Goal: Task Accomplishment & Management: Manage account settings

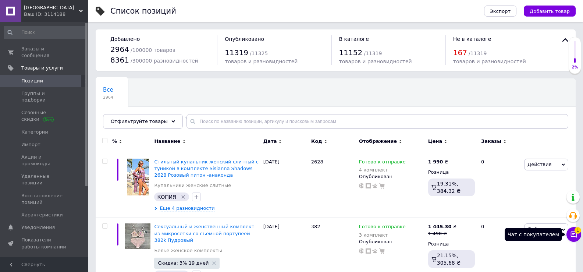
click at [573, 235] on icon at bounding box center [573, 234] width 7 height 7
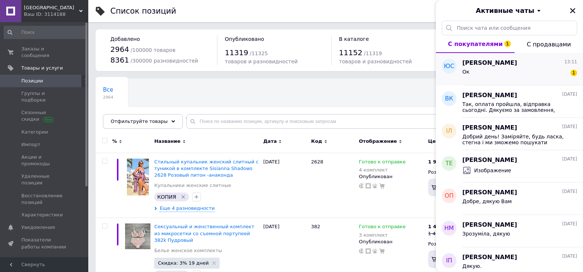
click at [470, 67] on span "Юлия Сербина" at bounding box center [490, 63] width 55 height 8
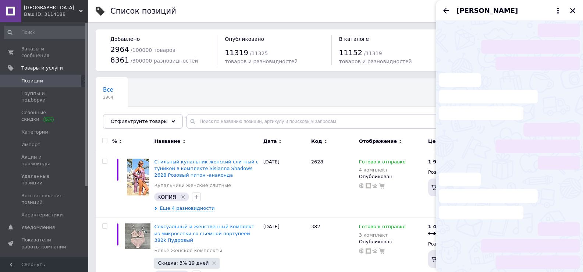
scroll to position [487, 0]
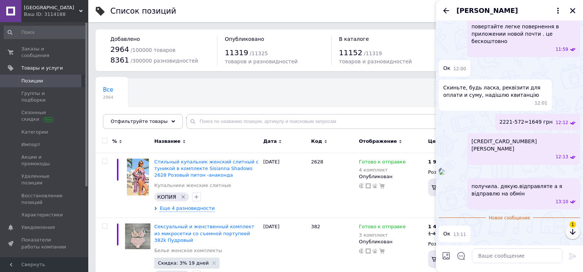
click at [576, 230] on icon "button" at bounding box center [573, 231] width 9 height 9
click at [572, 10] on icon "Закрыть" at bounding box center [573, 10] width 7 height 7
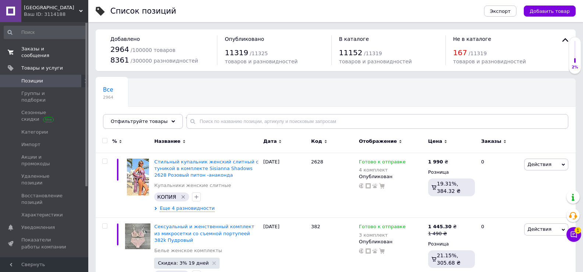
click at [41, 46] on span "Заказы и сообщения" at bounding box center [44, 52] width 47 height 13
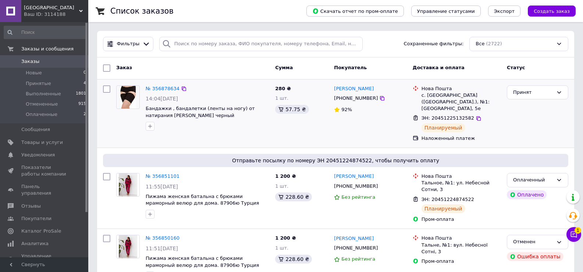
click at [128, 90] on img at bounding box center [127, 97] width 15 height 23
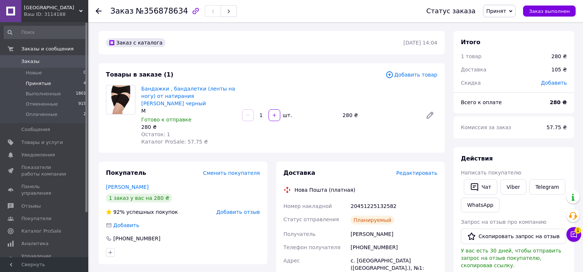
click at [33, 81] on span "Принятые" at bounding box center [38, 83] width 25 height 7
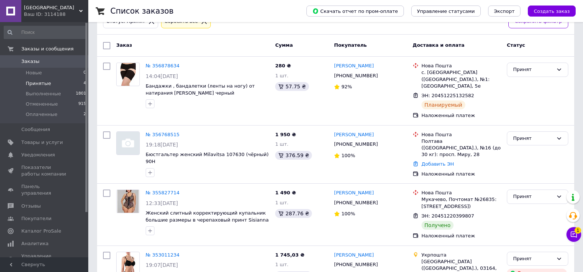
scroll to position [75, 0]
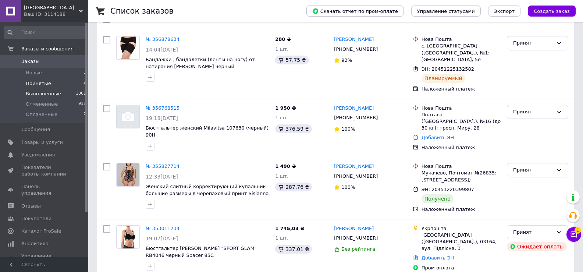
click at [46, 93] on span "Выполненные" at bounding box center [43, 94] width 35 height 7
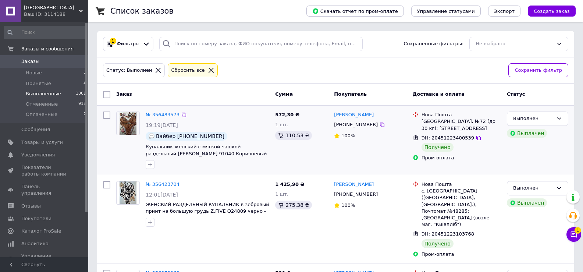
click at [132, 124] on img at bounding box center [128, 123] width 17 height 23
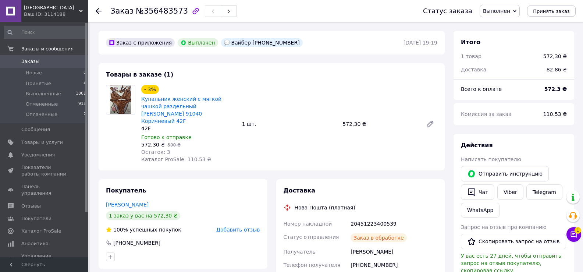
scroll to position [7, 0]
